Goal: Use online tool/utility: Utilize a website feature to perform a specific function

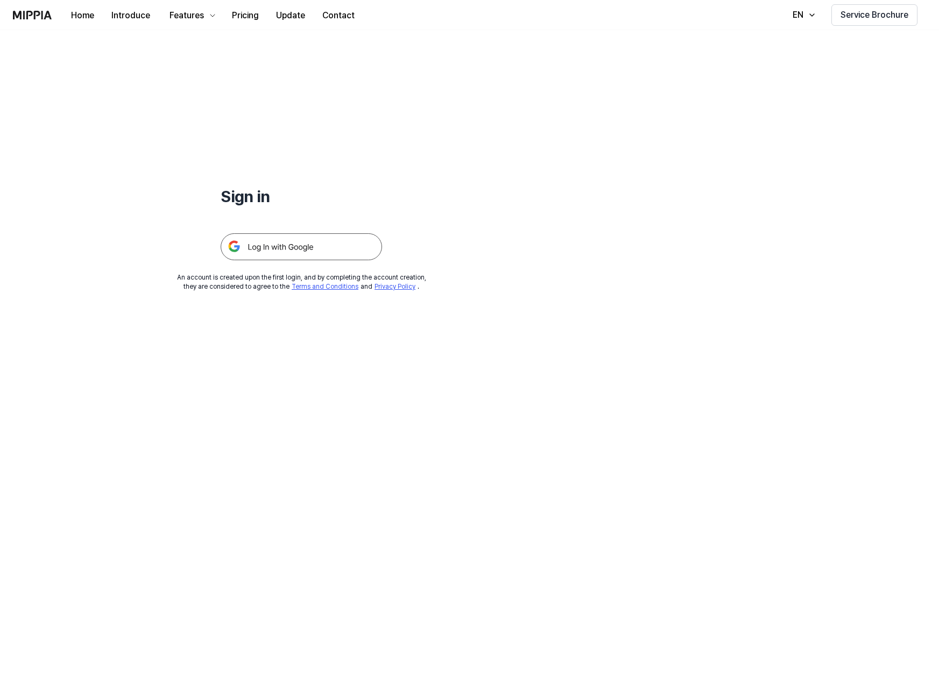
click at [273, 251] on img at bounding box center [301, 246] width 161 height 27
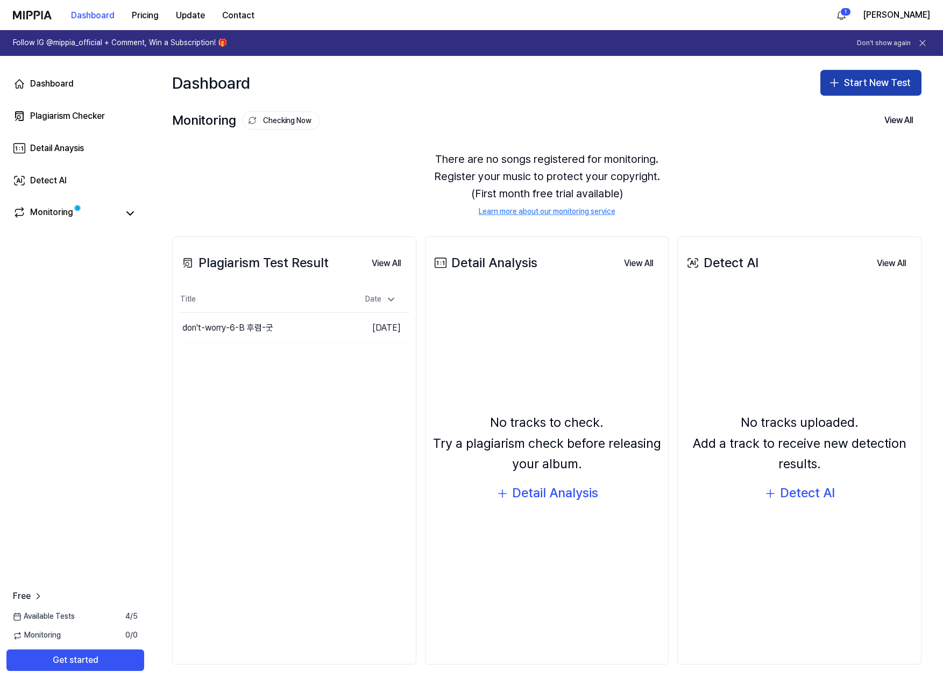
click at [864, 76] on button "Start New Test" at bounding box center [870, 83] width 101 height 26
click at [844, 108] on div "Plagiarism test" at bounding box center [845, 112] width 49 height 11
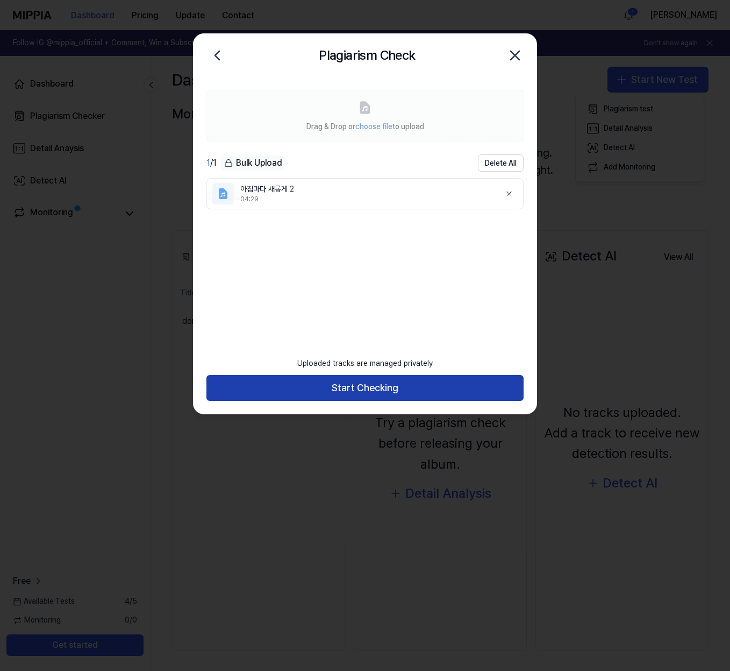
click at [393, 386] on button "Start Checking" at bounding box center [365, 388] width 317 height 26
